Goal: Task Accomplishment & Management: Manage account settings

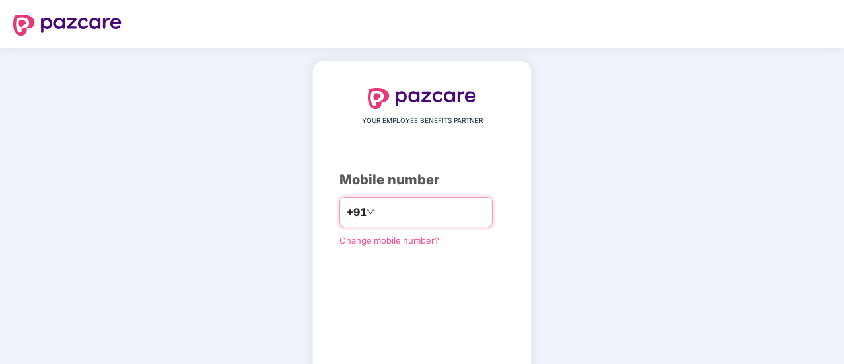
click at [423, 213] on input "number" at bounding box center [431, 211] width 108 height 21
type input "**********"
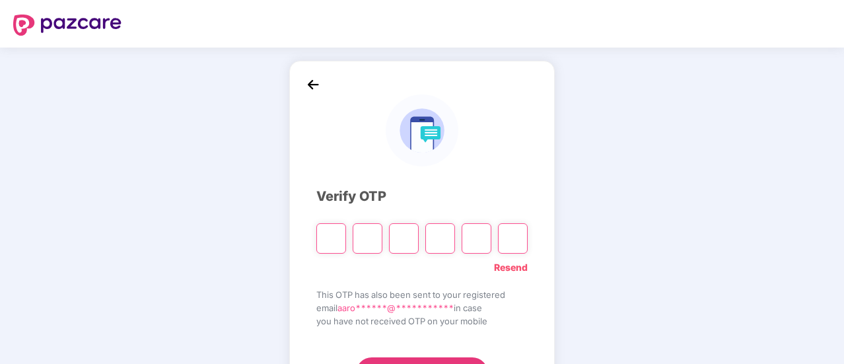
type input "*"
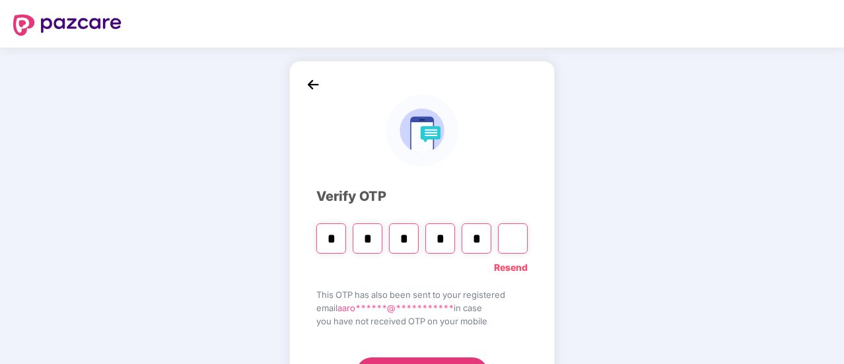
type input "*"
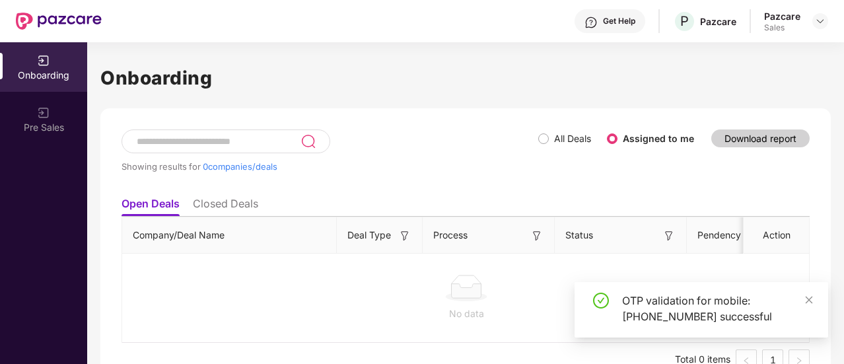
click at [809, 23] on div "Pazcare Sales" at bounding box center [796, 21] width 64 height 23
click at [821, 20] on img at bounding box center [820, 21] width 11 height 11
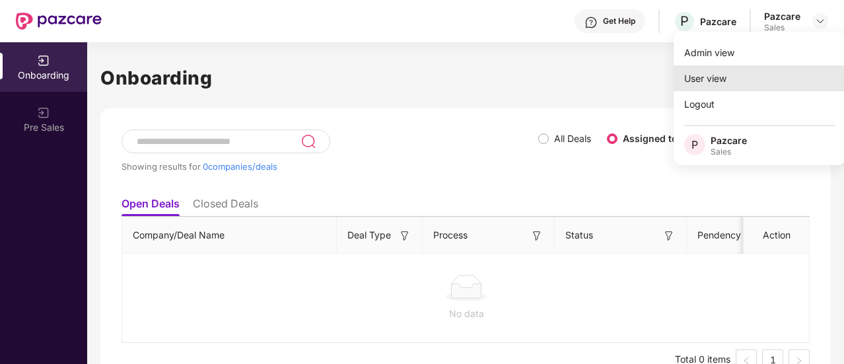
click at [761, 75] on div "User view" at bounding box center [759, 78] width 172 height 26
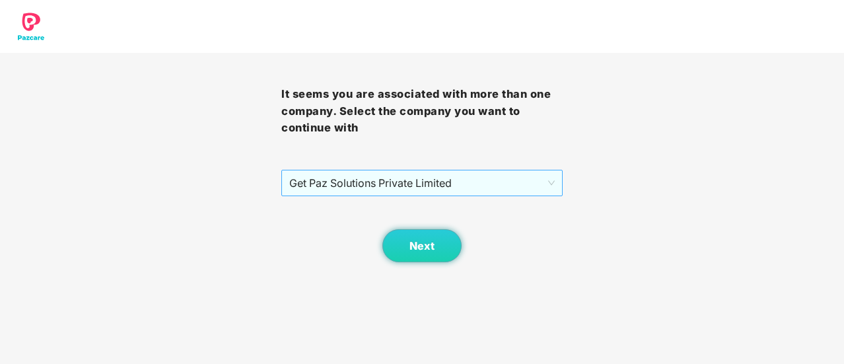
click at [388, 175] on span "Get Paz Solutions Private Limited" at bounding box center [421, 182] width 265 height 25
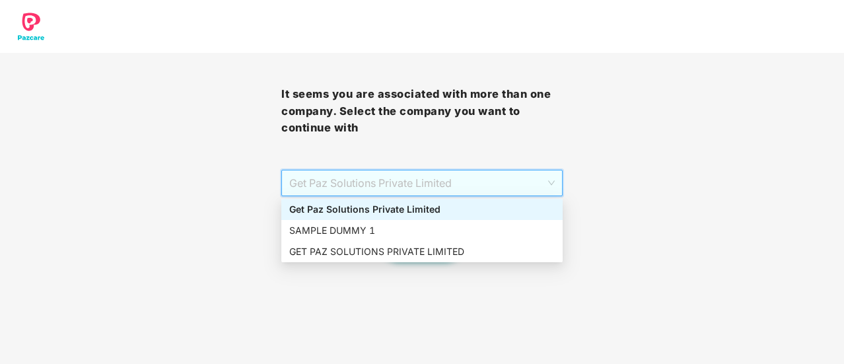
click at [386, 226] on div "SAMPLE DUMMY 1" at bounding box center [421, 230] width 265 height 15
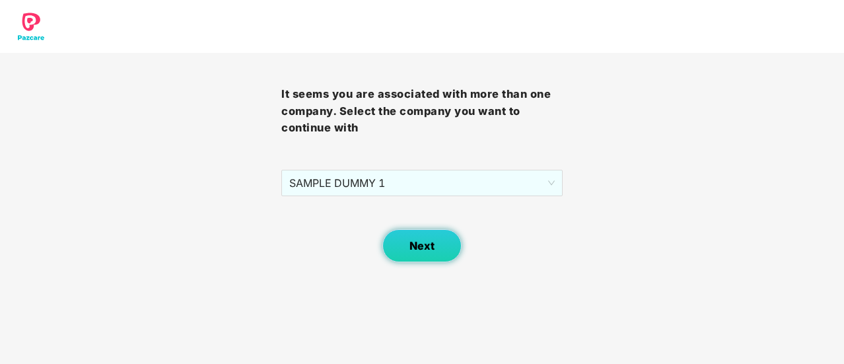
click at [399, 245] on button "Next" at bounding box center [421, 245] width 79 height 33
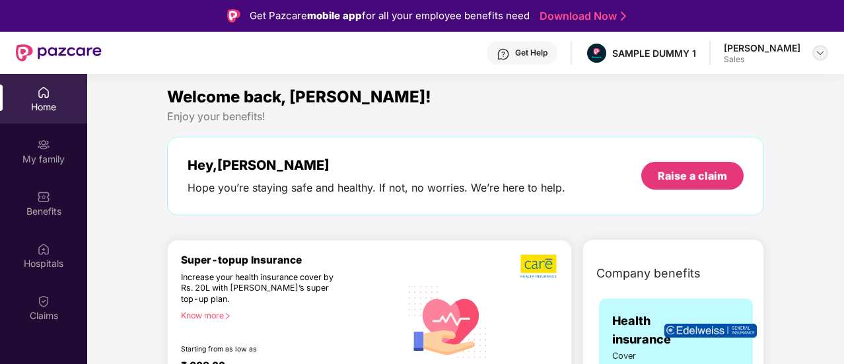
click at [819, 51] on img at bounding box center [820, 53] width 11 height 11
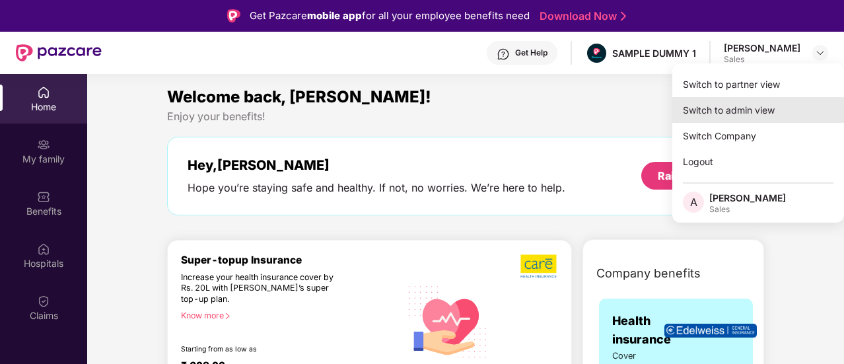
click at [757, 110] on div "Switch to admin view" at bounding box center [758, 110] width 172 height 26
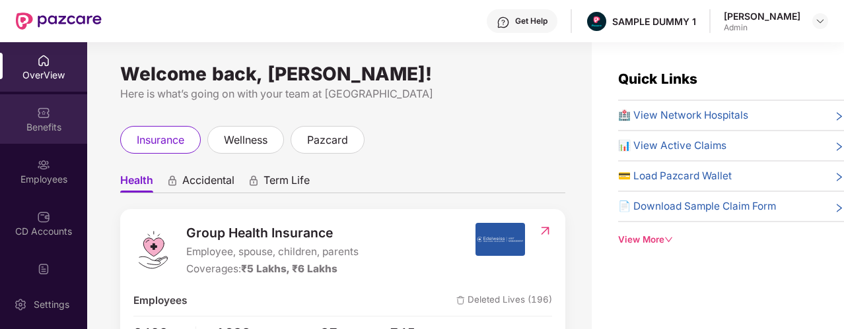
click at [38, 122] on div "Benefits" at bounding box center [43, 127] width 87 height 13
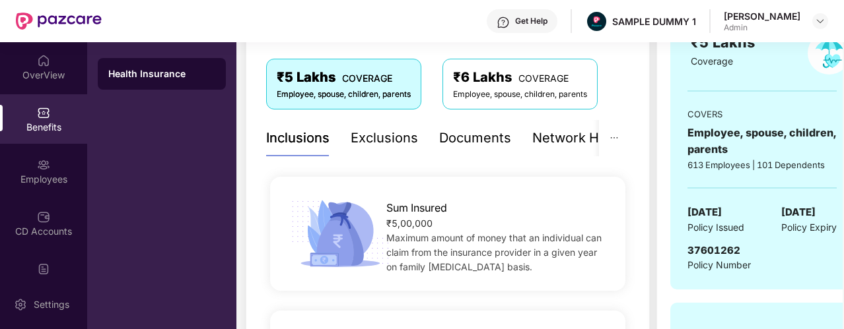
scroll to position [211, 0]
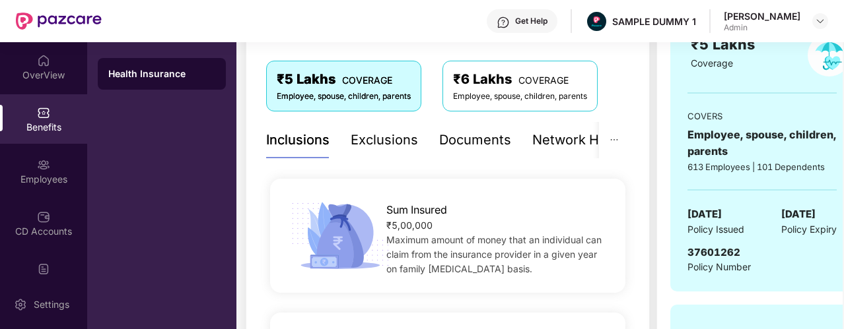
click at [471, 137] on div "Documents" at bounding box center [475, 140] width 72 height 20
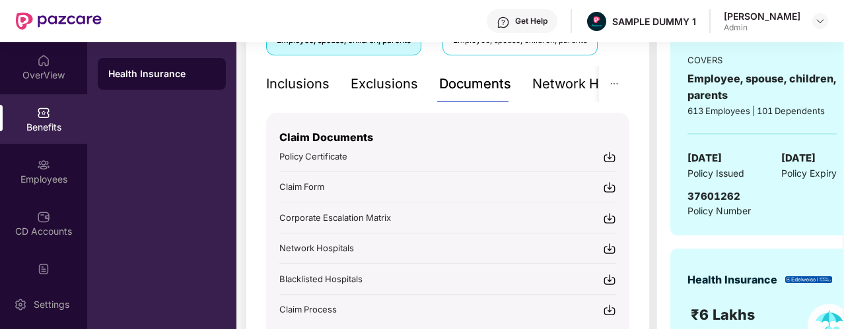
scroll to position [267, 0]
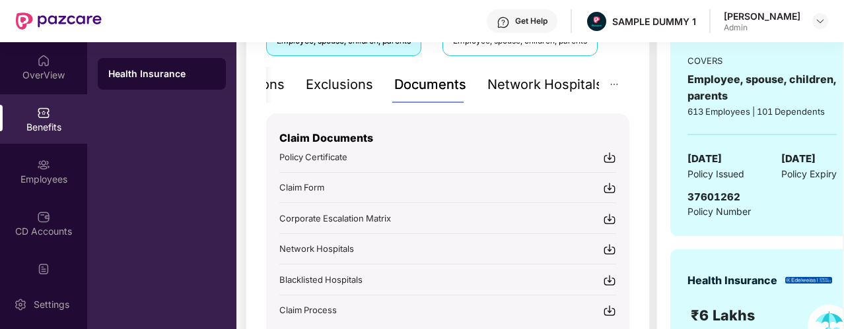
click at [545, 86] on div "Network Hospitals" at bounding box center [545, 85] width 116 height 20
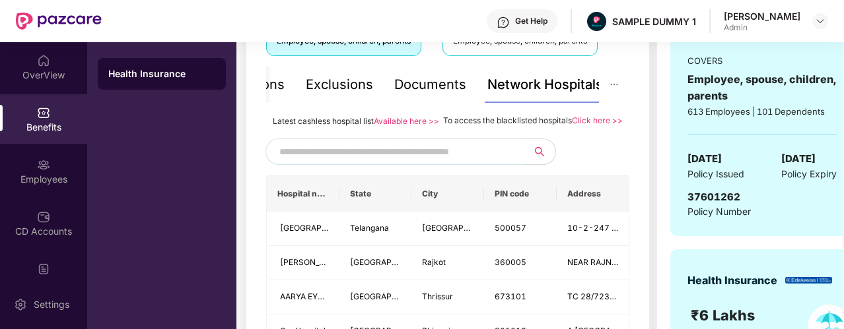
scroll to position [254, 0]
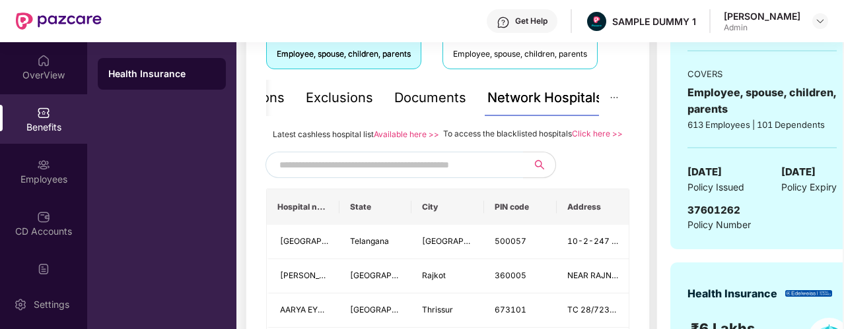
click at [399, 175] on input "text" at bounding box center [392, 165] width 226 height 20
type input "******"
click at [514, 168] on icon "close-circle" at bounding box center [512, 164] width 8 height 8
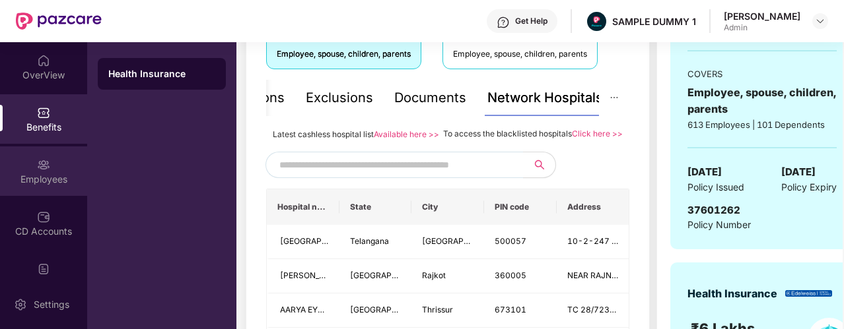
click at [20, 174] on div "Employees" at bounding box center [43, 179] width 87 height 13
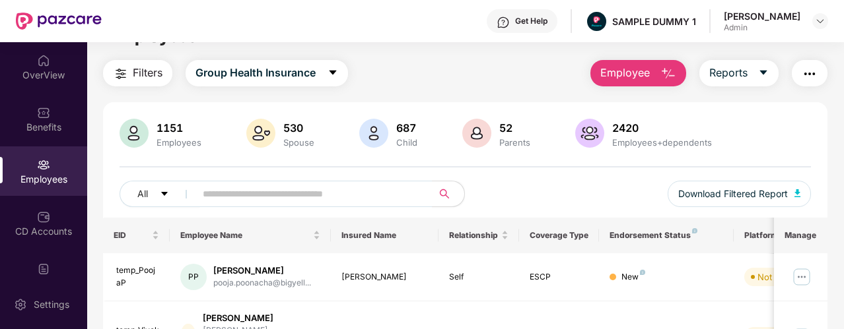
scroll to position [0, 0]
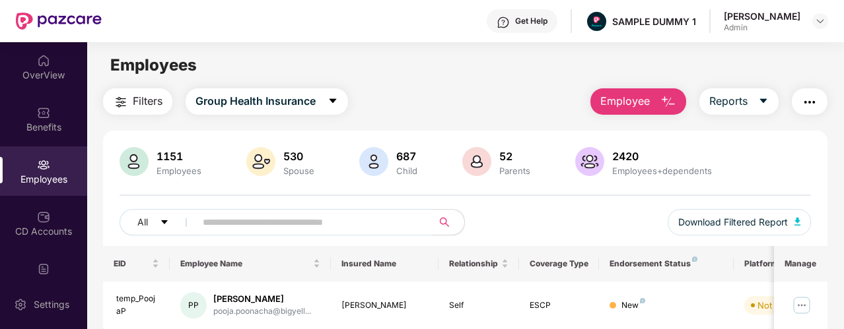
click at [627, 101] on span "Employee" at bounding box center [625, 101] width 50 height 17
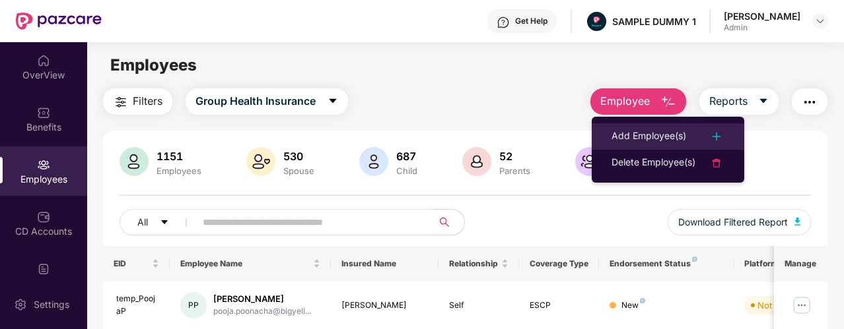
click at [659, 127] on li "Add Employee(s)" at bounding box center [668, 136] width 152 height 26
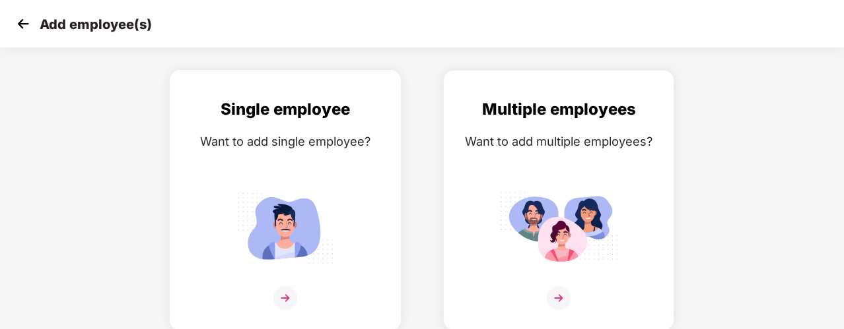
click at [227, 180] on div "Single employee Want to add single employee?" at bounding box center [285, 212] width 203 height 230
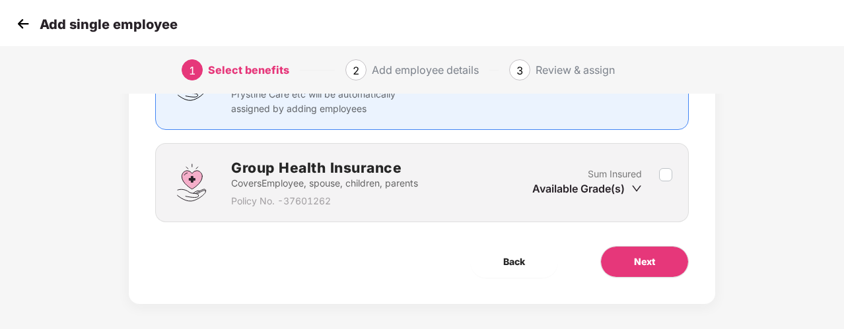
scroll to position [152, 0]
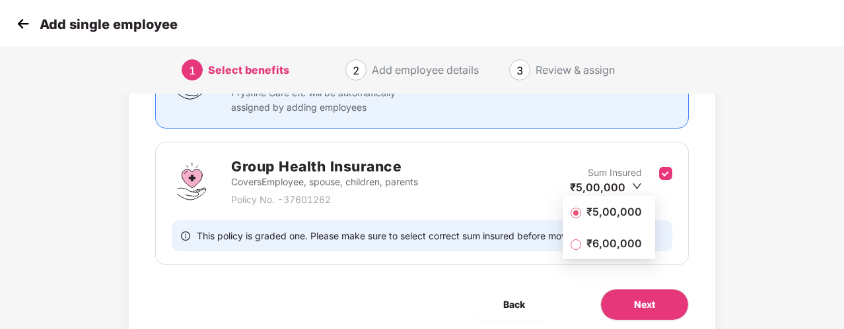
click at [612, 214] on span "₹5,00,000" at bounding box center [614, 212] width 66 height 15
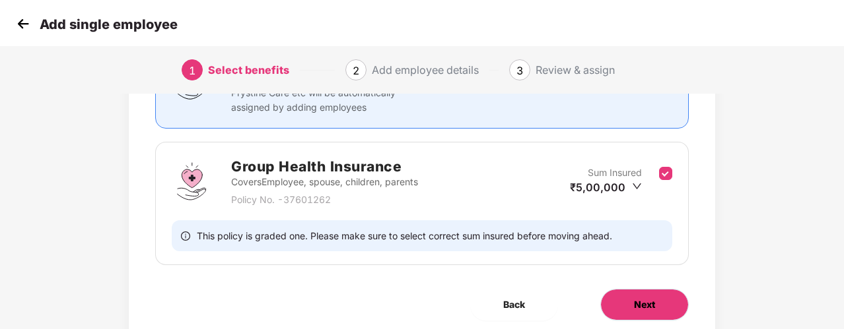
click at [659, 310] on button "Next" at bounding box center [644, 305] width 88 height 32
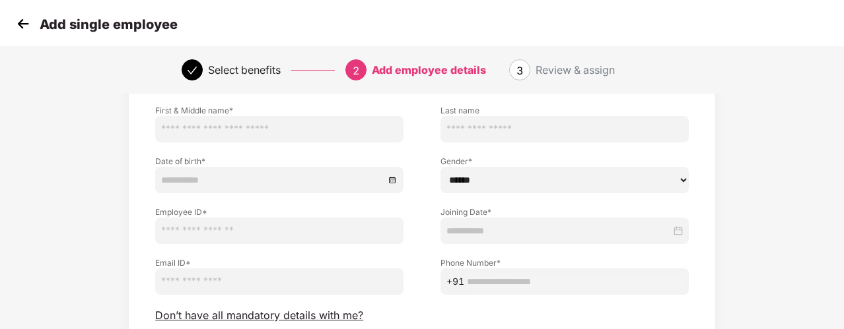
scroll to position [89, 0]
click at [197, 314] on span "Don’t have all mandatory details with me?" at bounding box center [259, 315] width 208 height 14
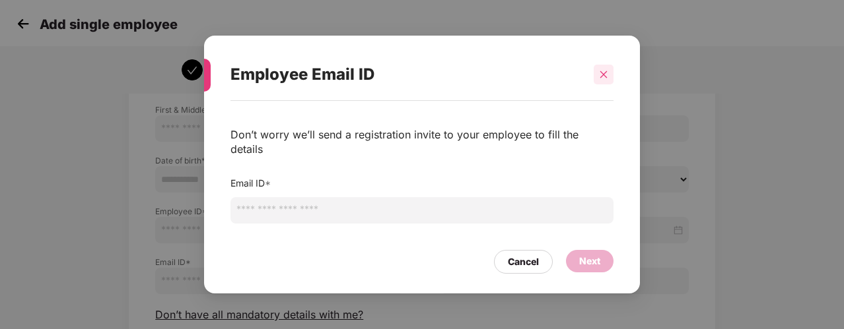
click at [608, 85] on div at bounding box center [603, 75] width 20 height 20
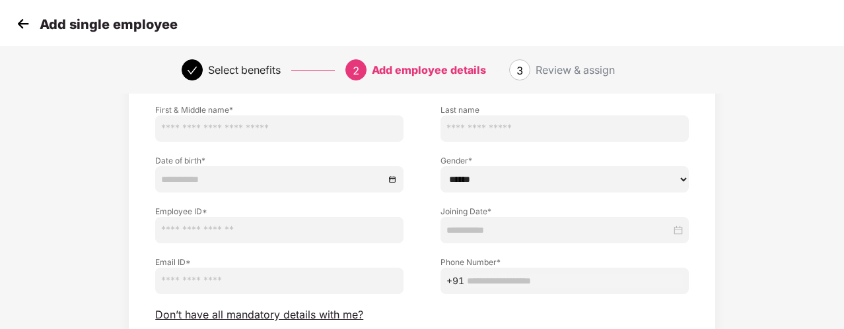
click at [29, 27] on img at bounding box center [23, 24] width 20 height 20
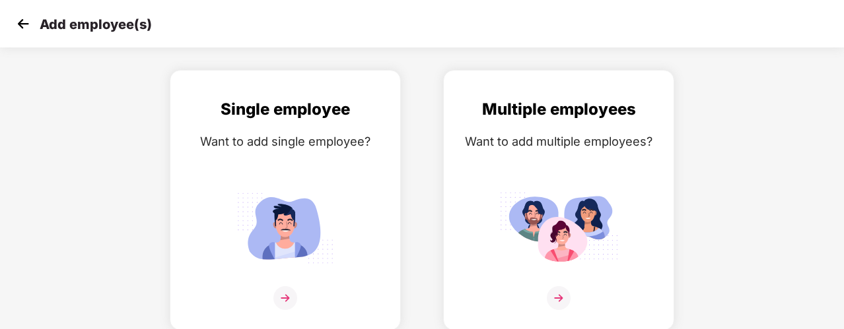
click at [26, 27] on img at bounding box center [23, 24] width 20 height 20
